Goal: Information Seeking & Learning: Compare options

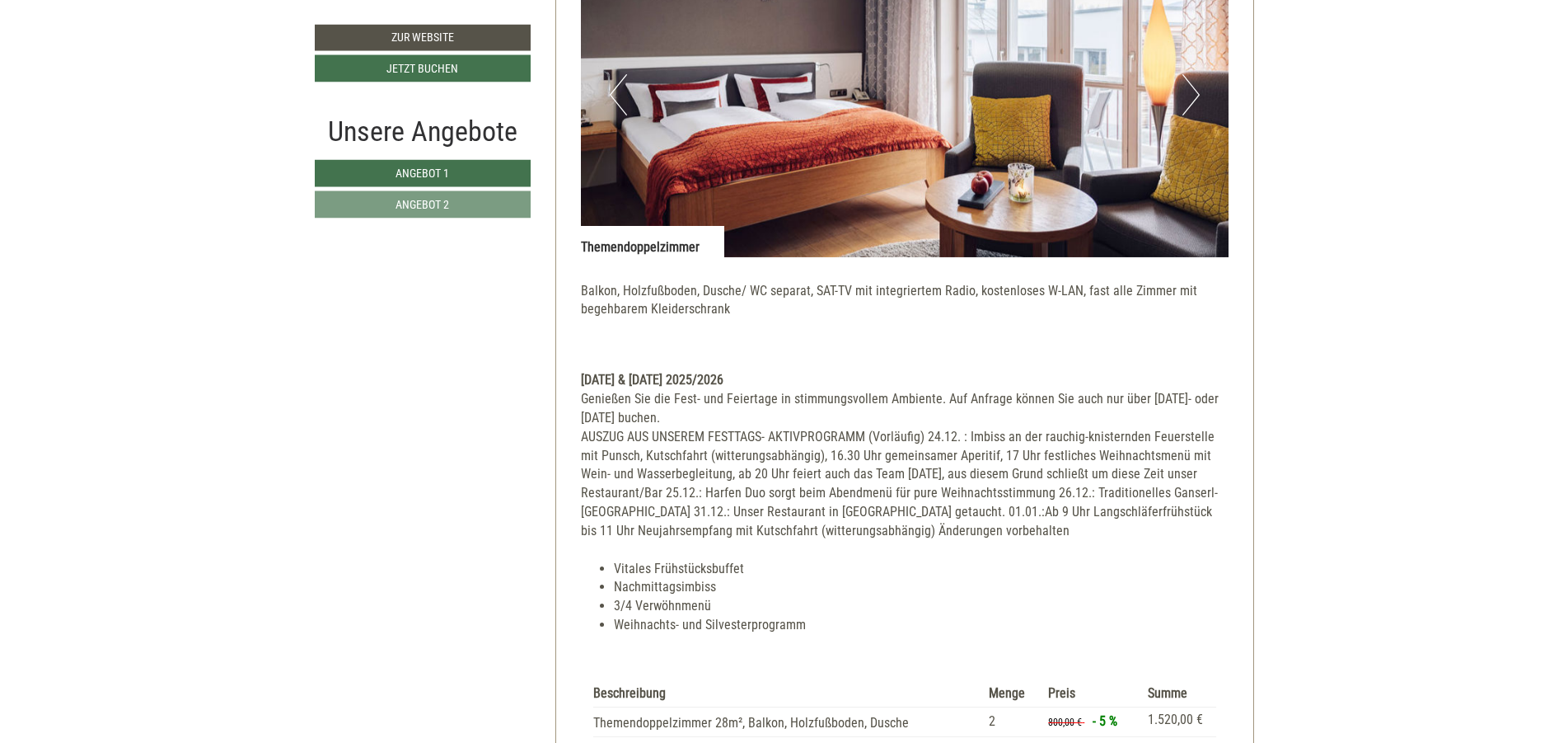
scroll to position [1484, 0]
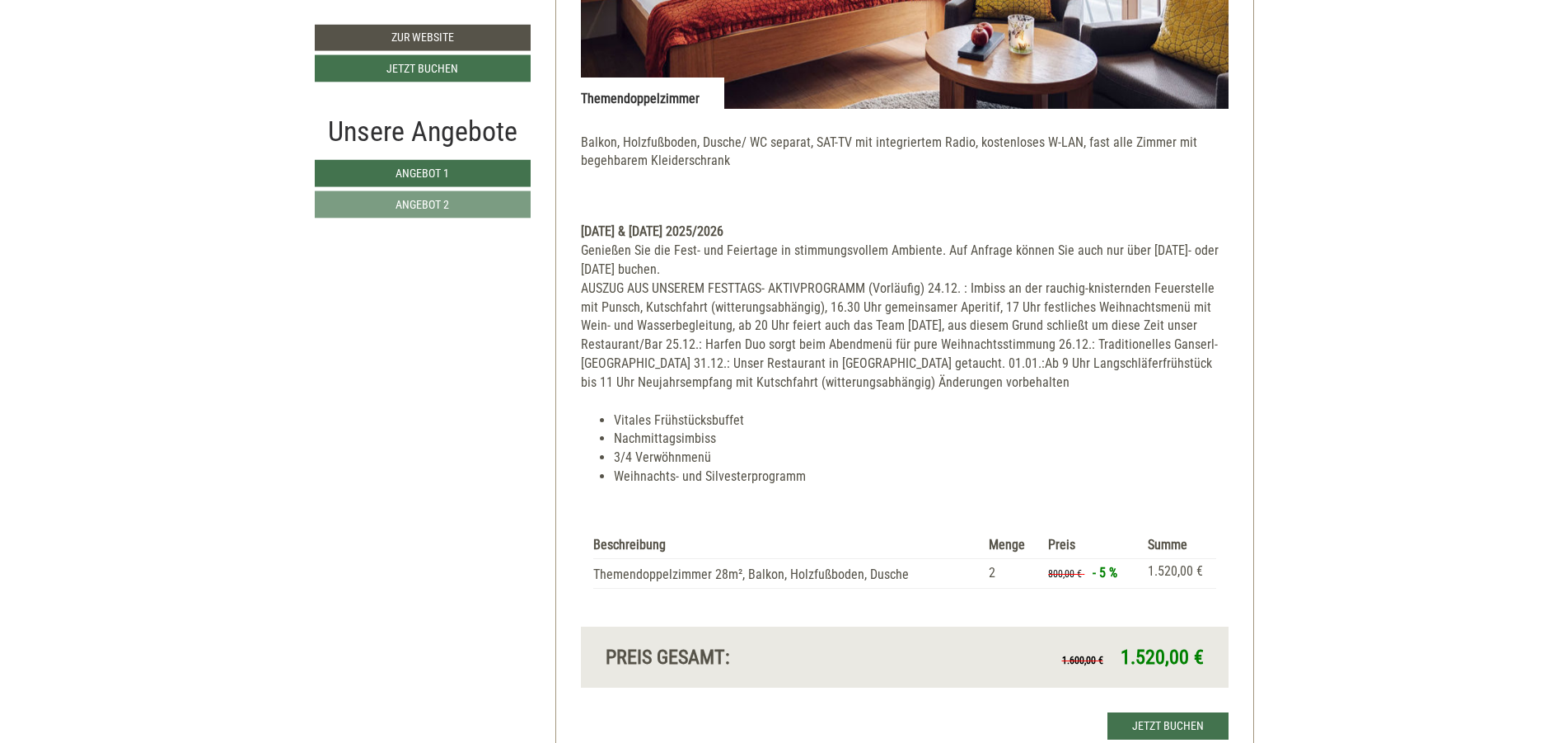
scroll to position [1780, 0]
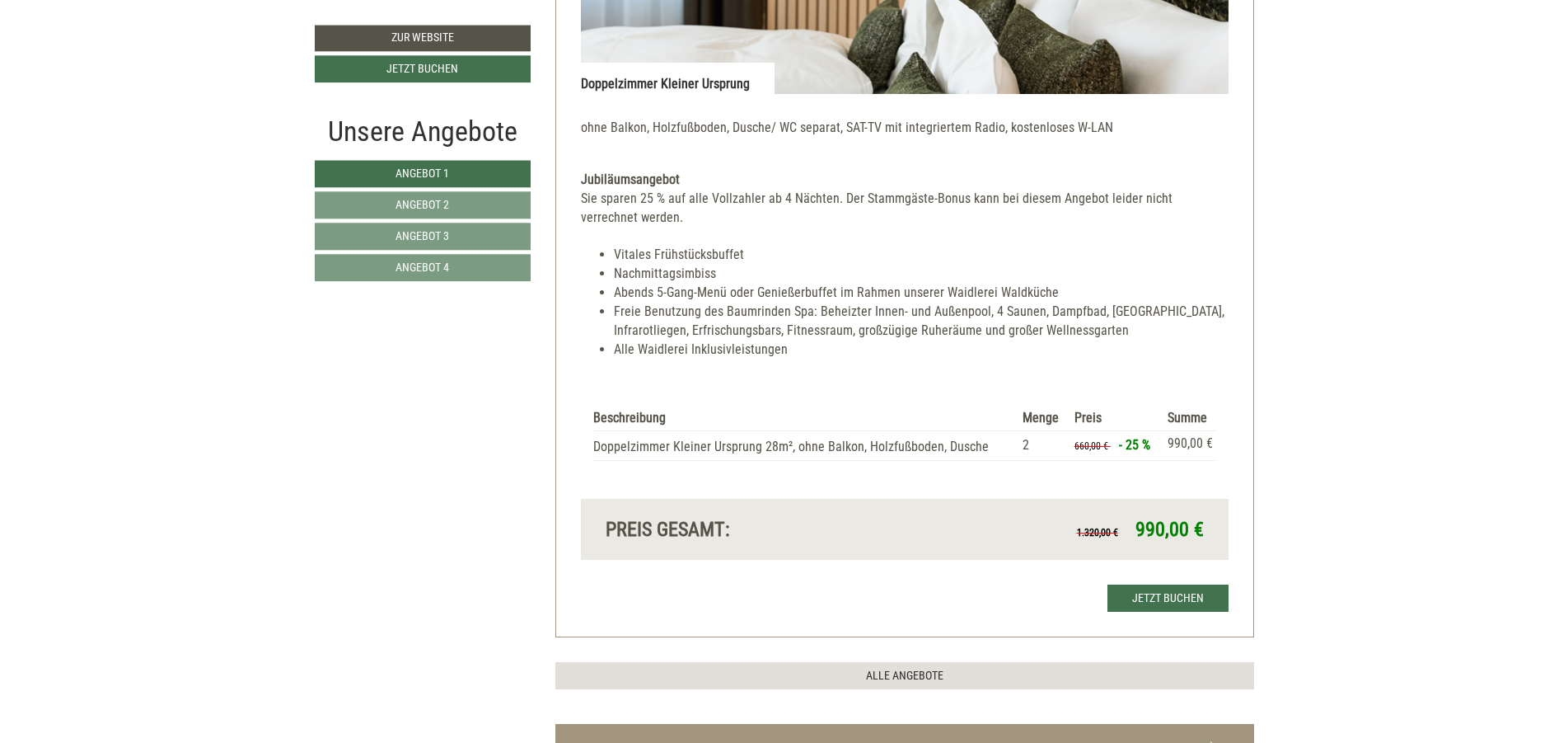
scroll to position [3957, 0]
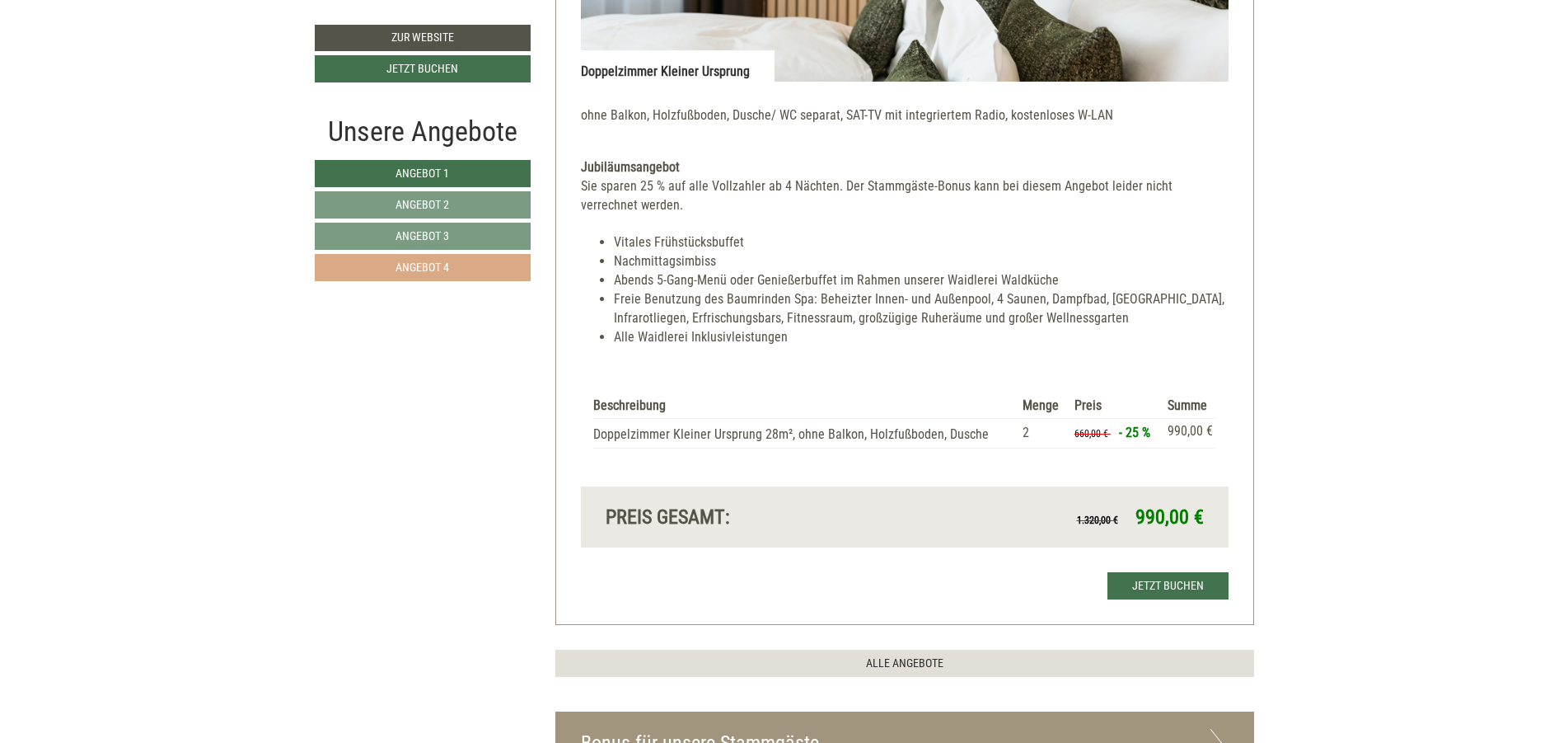
click at [446, 267] on span "Angebot 4" at bounding box center [422, 267] width 53 height 13
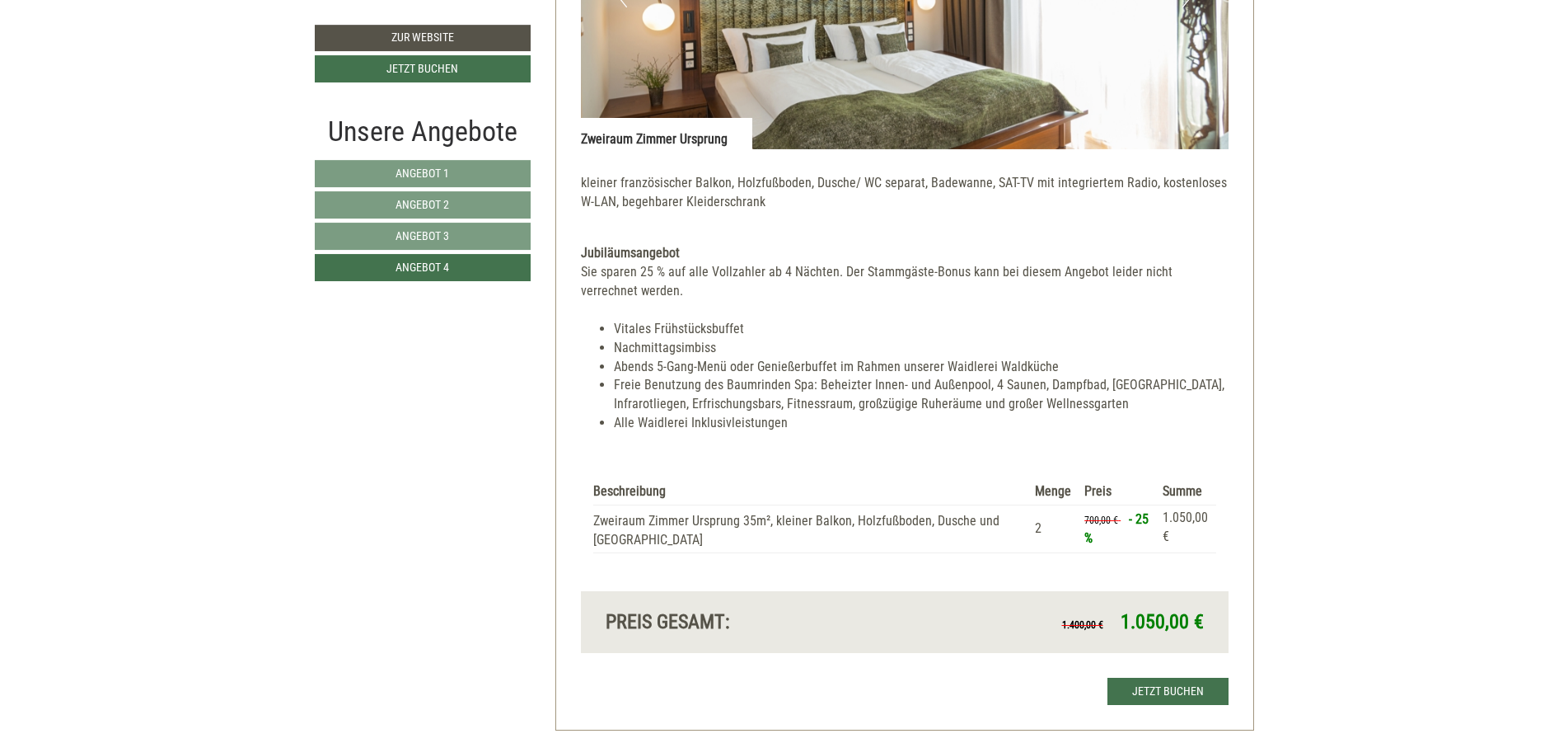
scroll to position [1497, 0]
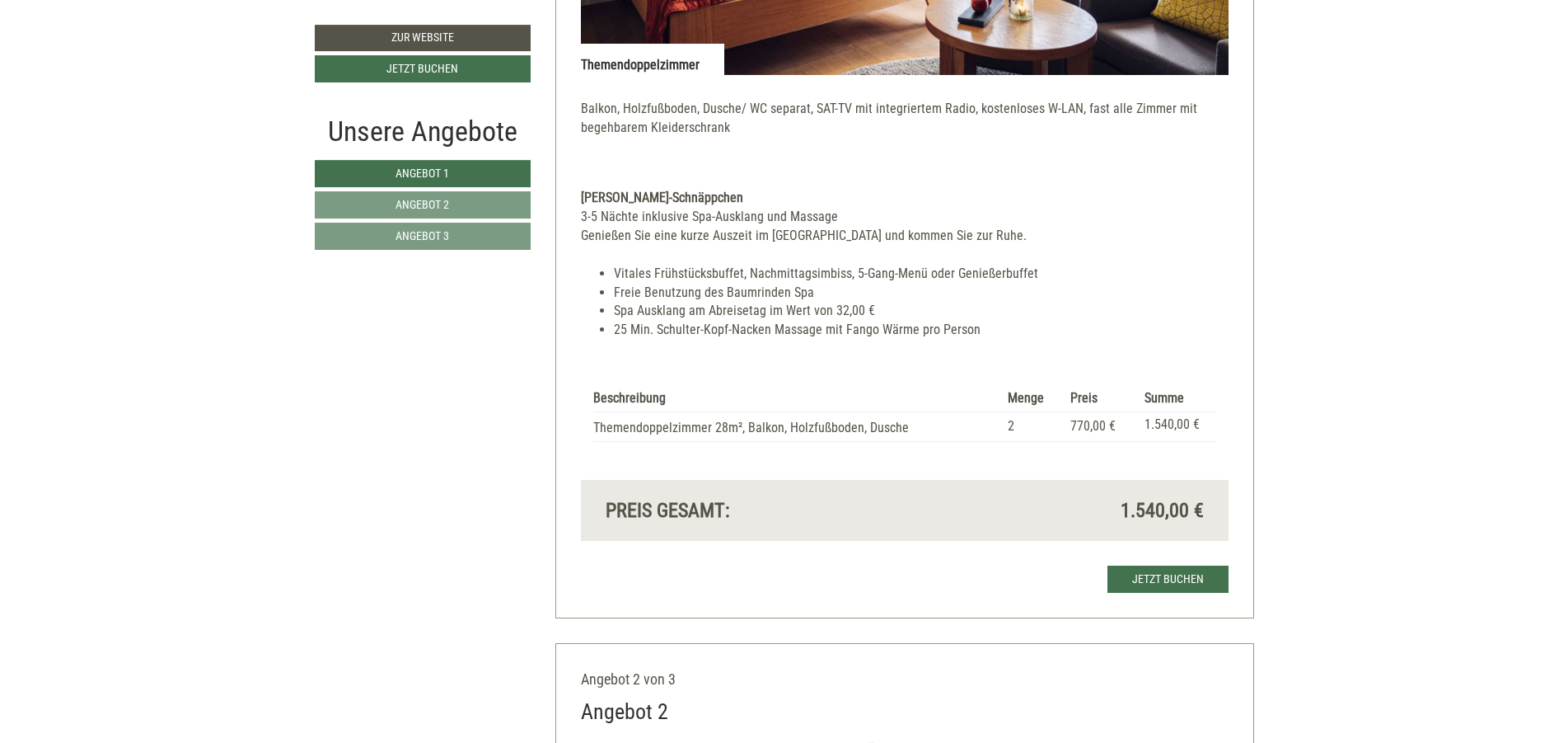
scroll to position [1582, 0]
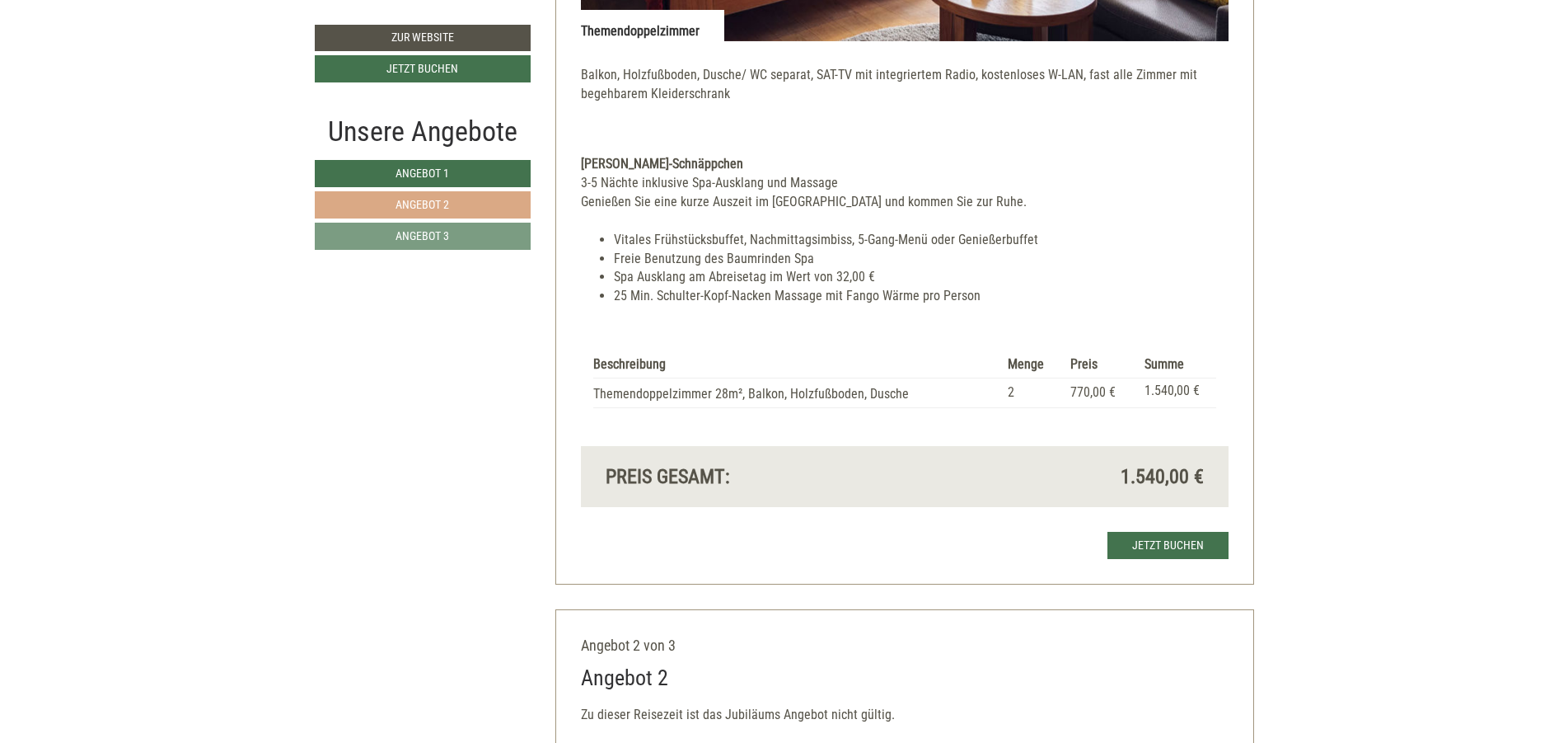
click at [440, 197] on link "Angebot 2" at bounding box center [422, 205] width 215 height 28
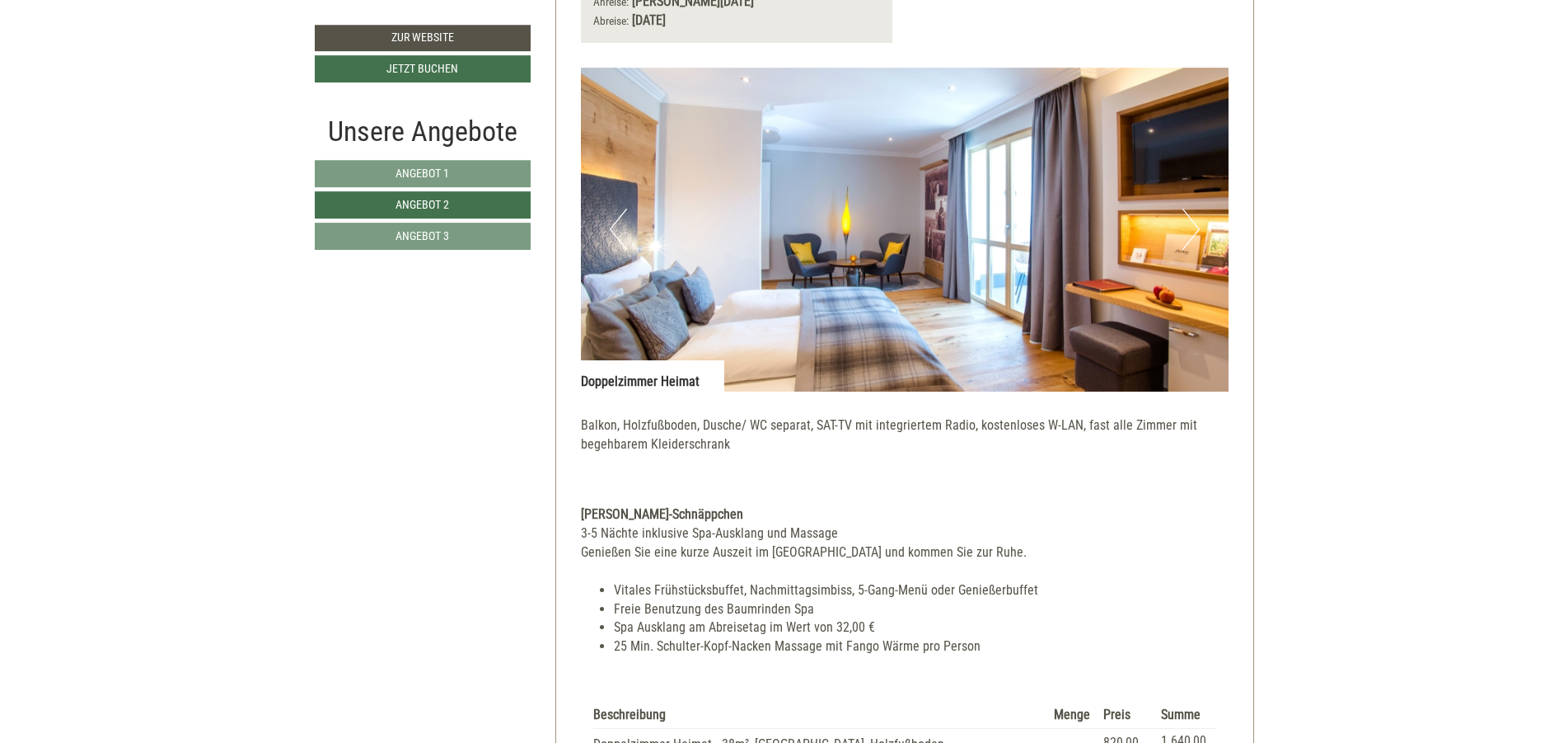
scroll to position [1398, 0]
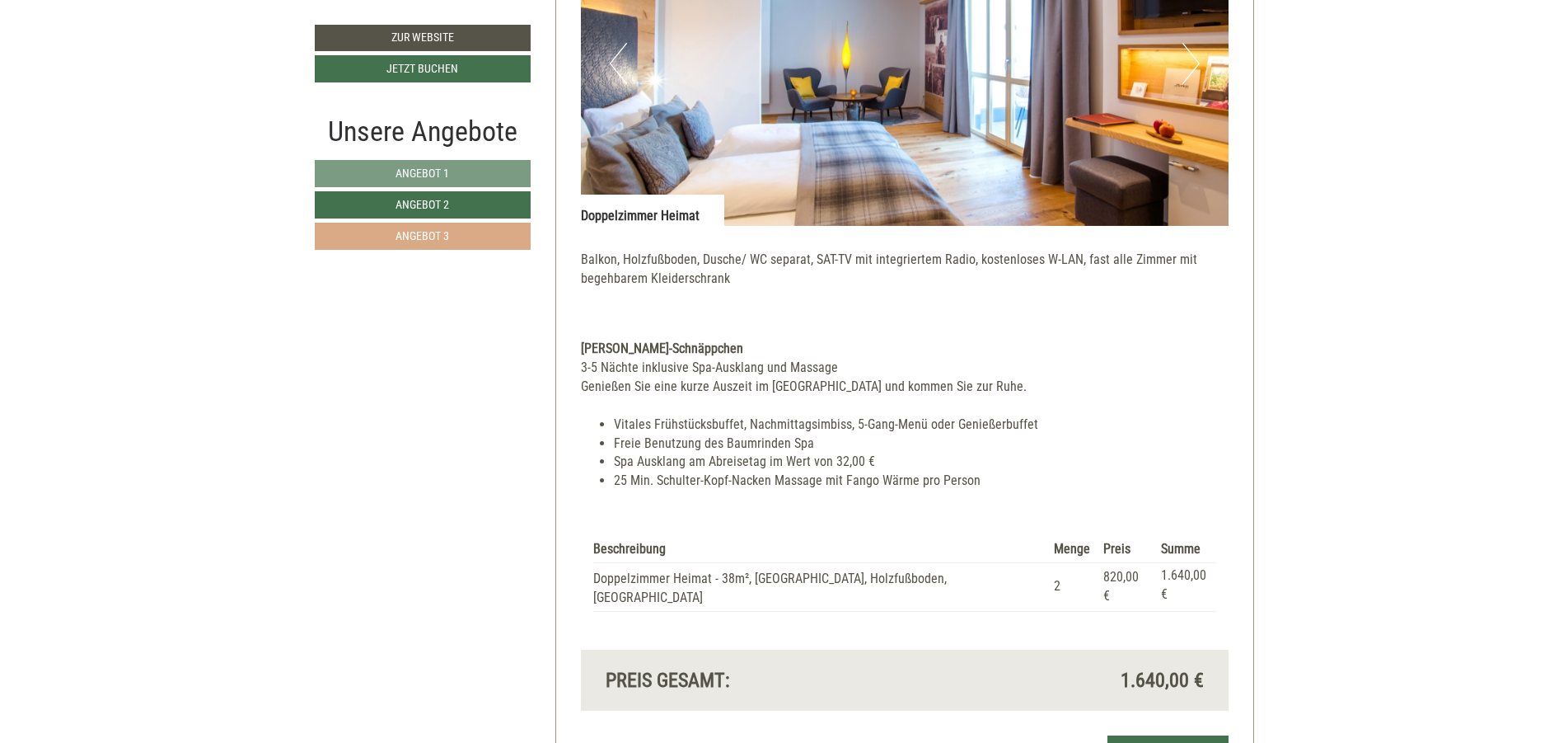
click at [475, 231] on link "Angebot 3" at bounding box center [422, 236] width 215 height 28
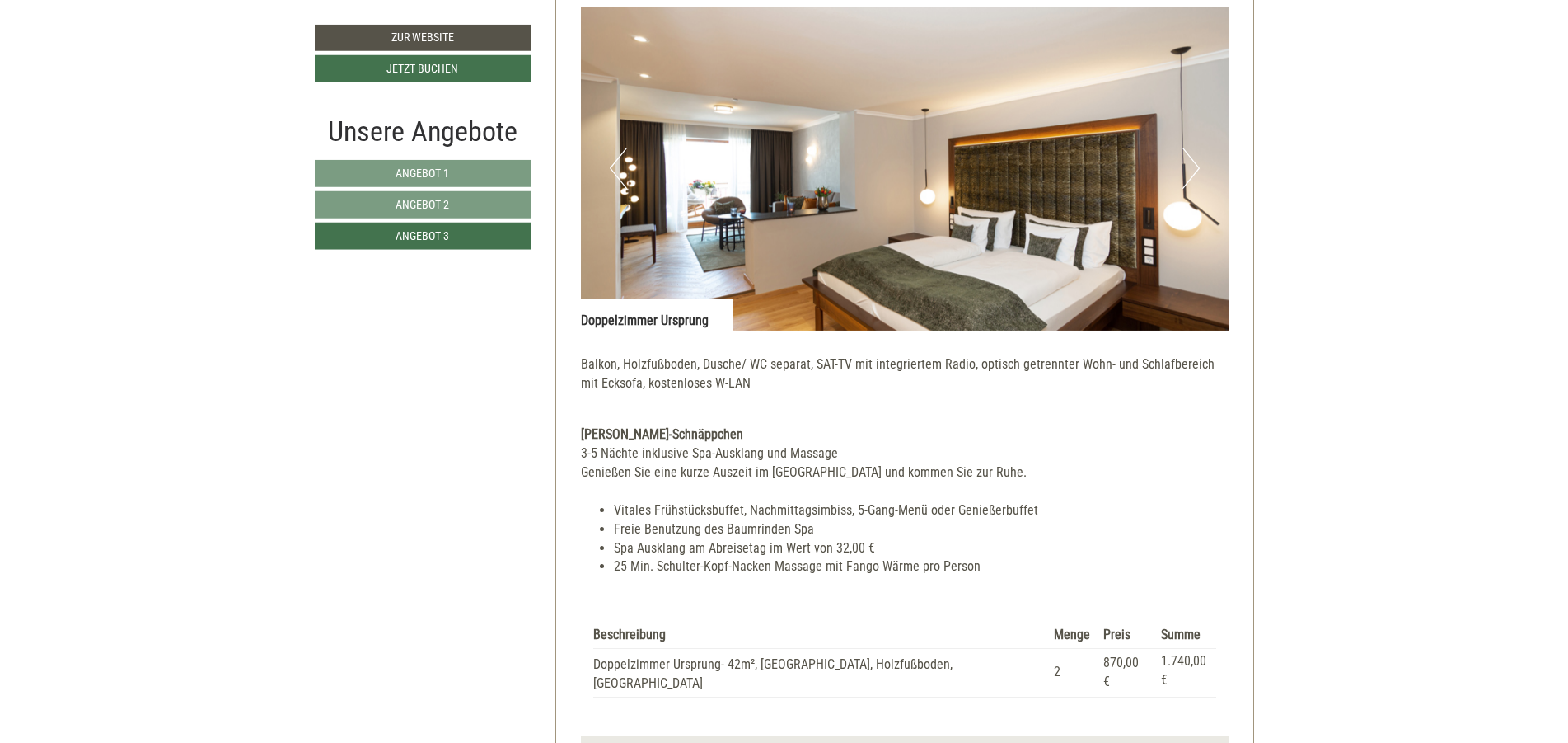
scroll to position [1497, 0]
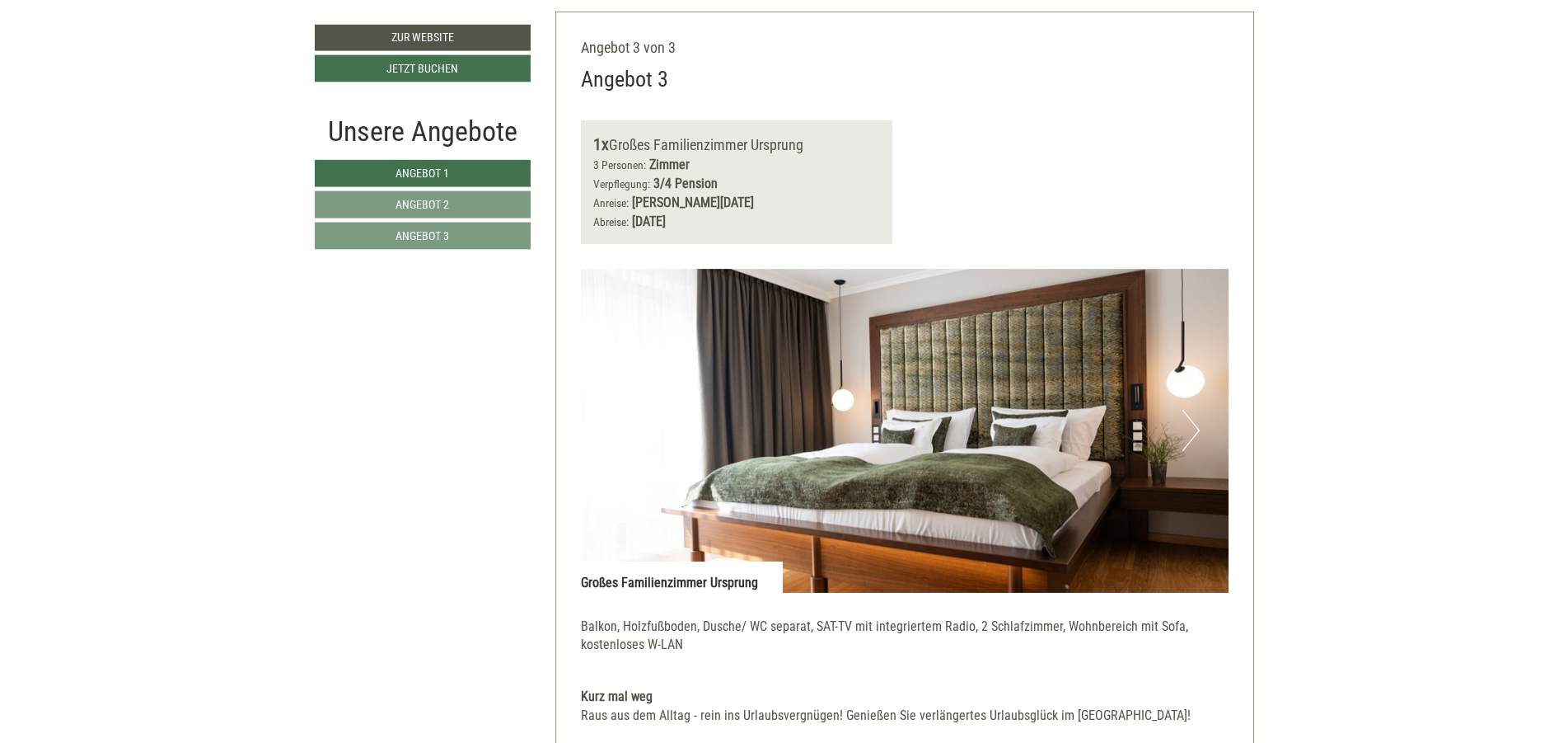
scroll to position [3759, 0]
